Goal: Check status

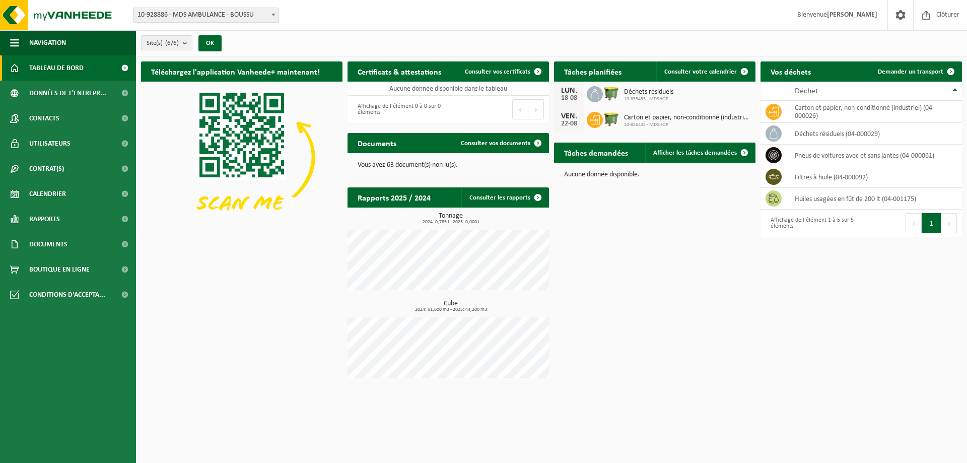
click at [626, 93] on span "Déchets résiduels" at bounding box center [648, 92] width 49 height 8
click at [61, 198] on span "Calendrier" at bounding box center [47, 193] width 37 height 25
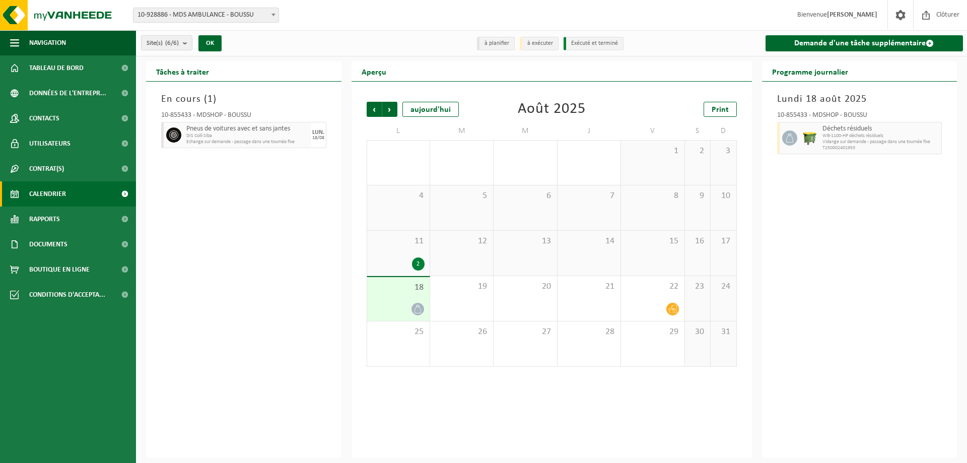
click at [417, 307] on icon at bounding box center [418, 309] width 9 height 9
click at [893, 133] on span "WB-1100-HP déchets résiduels" at bounding box center [881, 136] width 117 height 6
click at [676, 310] on icon at bounding box center [673, 309] width 9 height 9
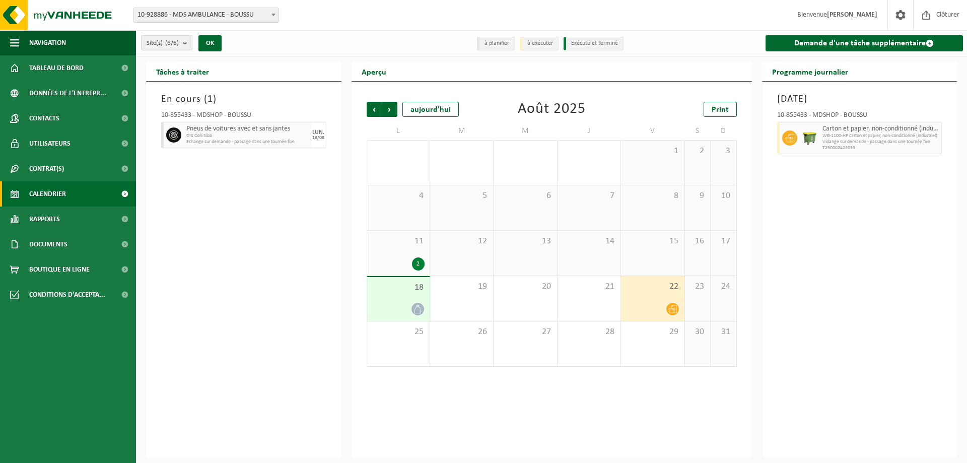
click at [411, 305] on div at bounding box center [398, 309] width 52 height 14
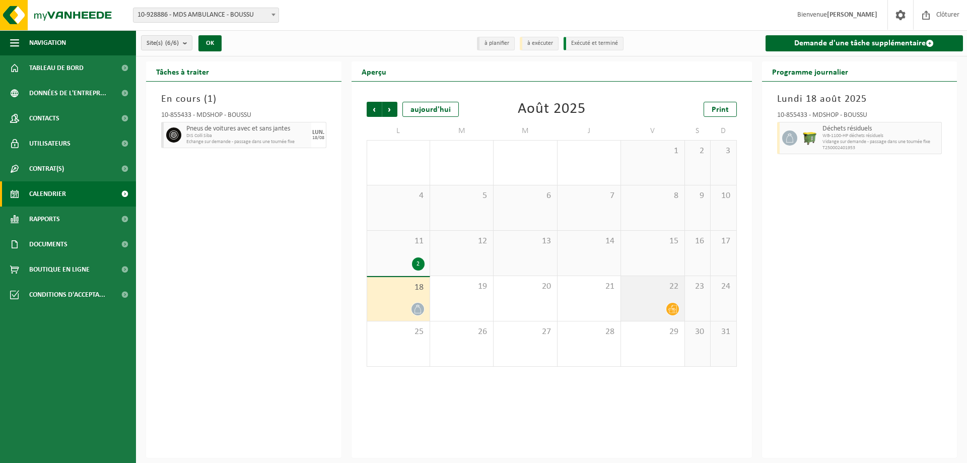
click at [666, 299] on div "22" at bounding box center [652, 298] width 63 height 45
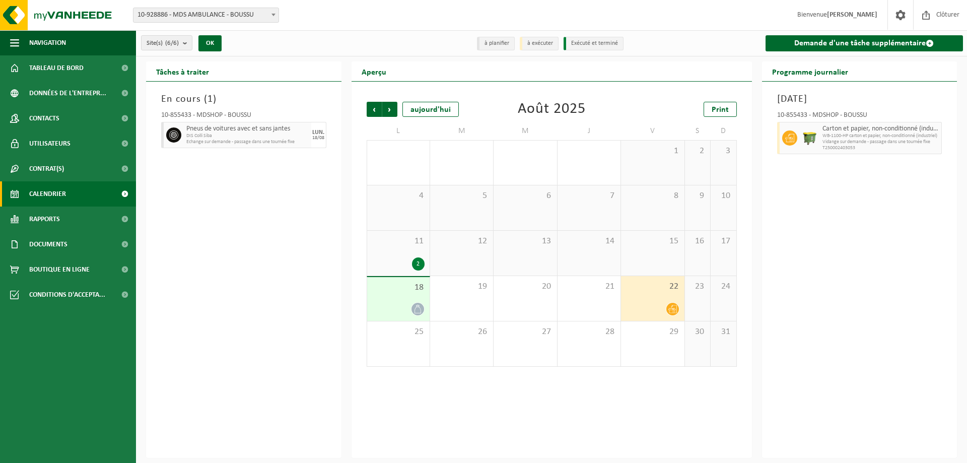
click at [406, 290] on span "18" at bounding box center [398, 287] width 52 height 11
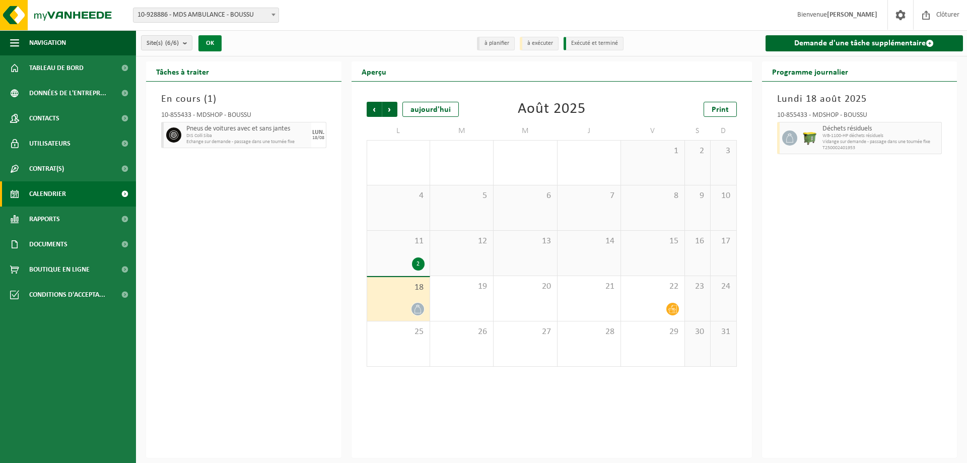
click at [207, 46] on button "OK" at bounding box center [210, 43] width 23 height 16
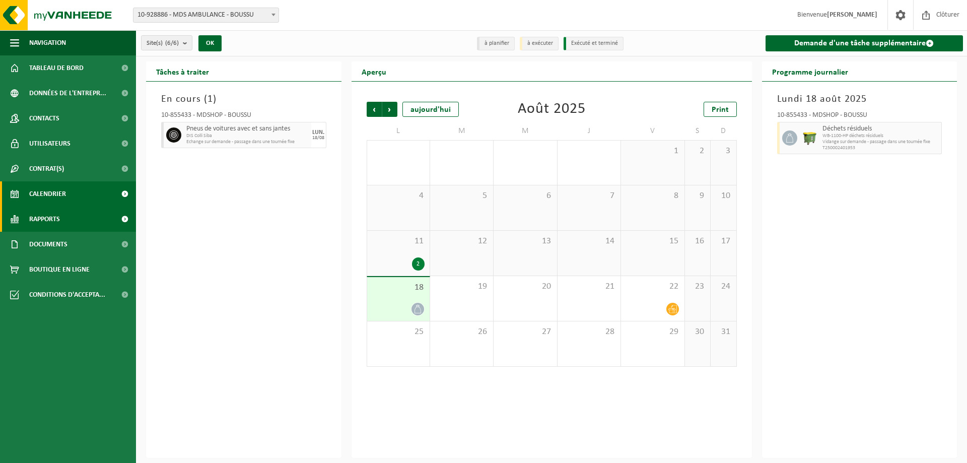
click at [57, 216] on span "Rapports" at bounding box center [44, 219] width 31 height 25
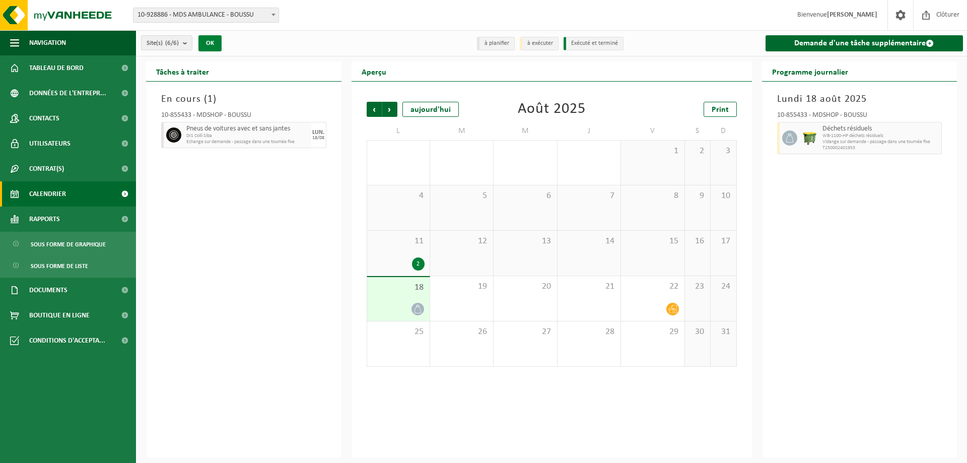
click at [213, 49] on button "OK" at bounding box center [210, 43] width 23 height 16
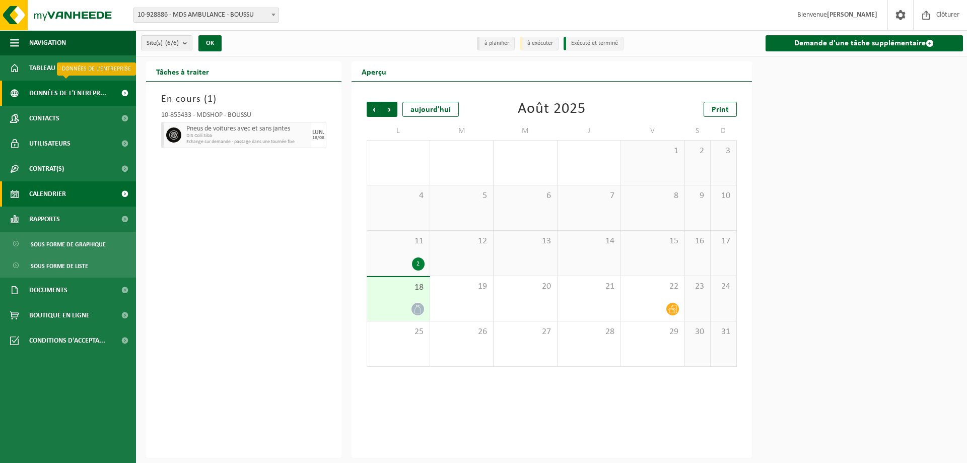
click at [66, 82] on span "Données de l'entrepr..." at bounding box center [67, 93] width 77 height 25
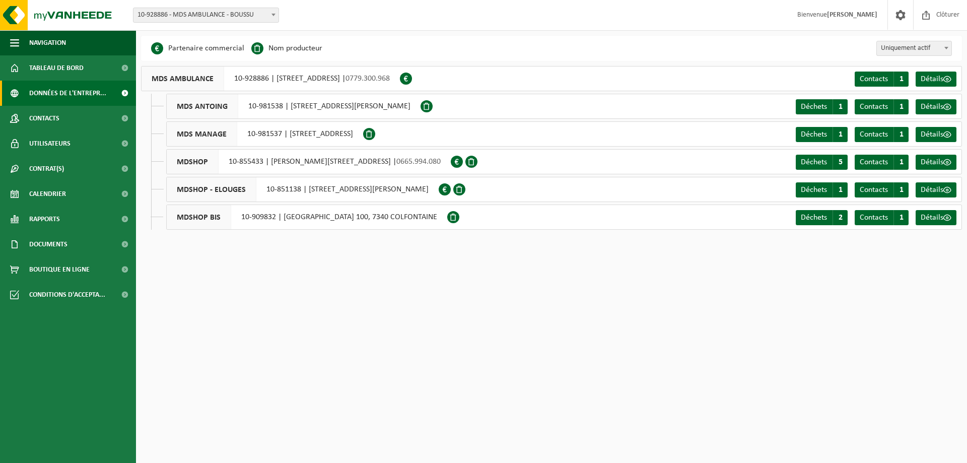
click at [71, 68] on span "Tableau de bord" at bounding box center [56, 67] width 54 height 25
